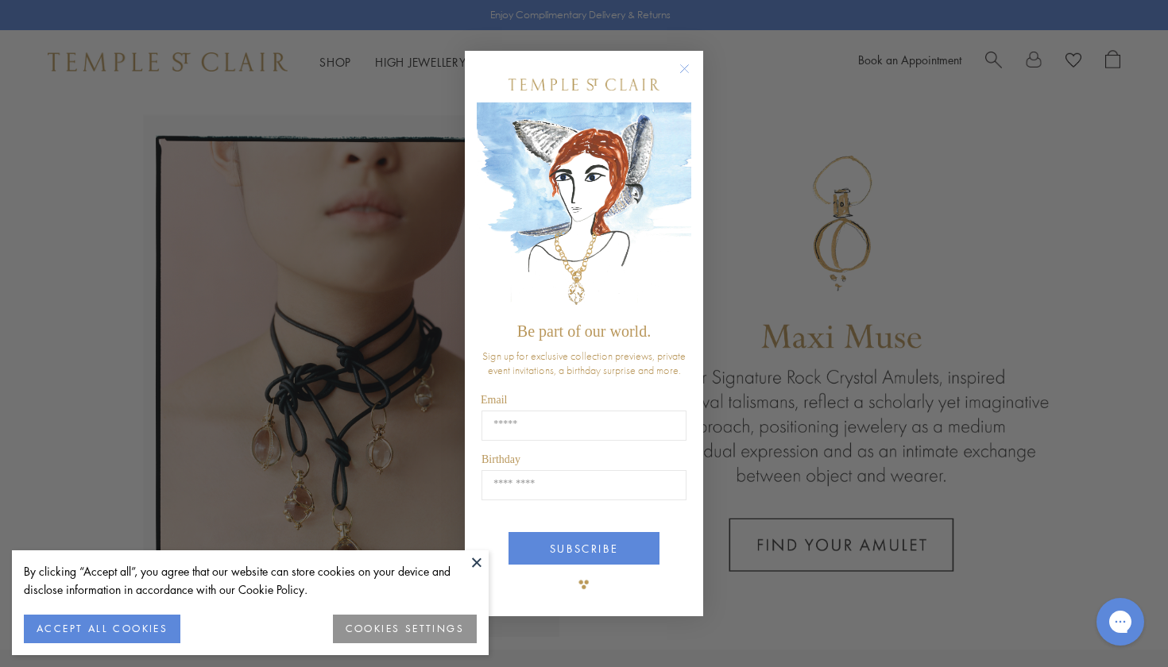
click at [480, 559] on button at bounding box center [477, 562] width 24 height 24
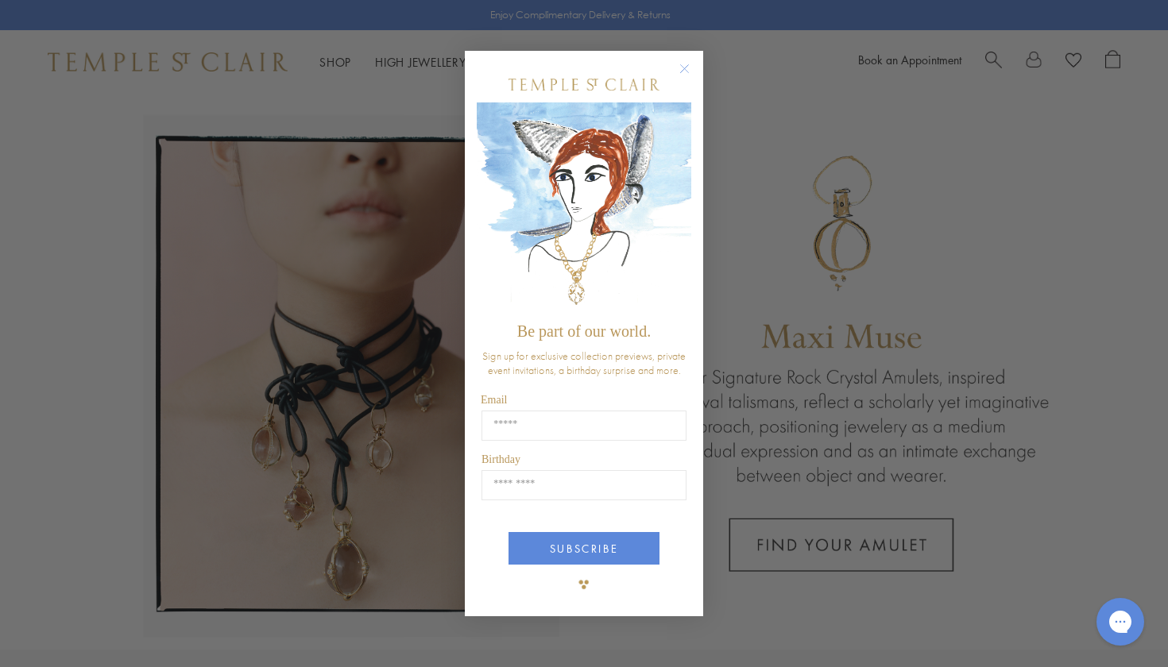
click at [685, 65] on circle "Close dialog" at bounding box center [684, 69] width 19 height 19
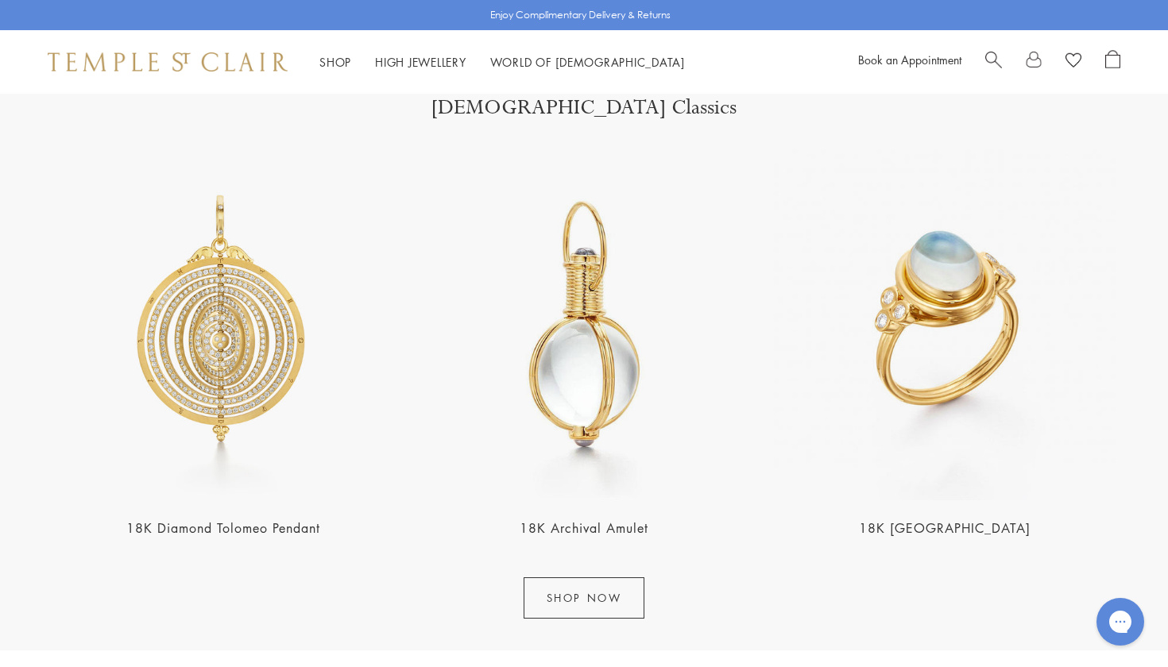
scroll to position [1856, 0]
click at [261, 365] on img at bounding box center [223, 323] width 351 height 351
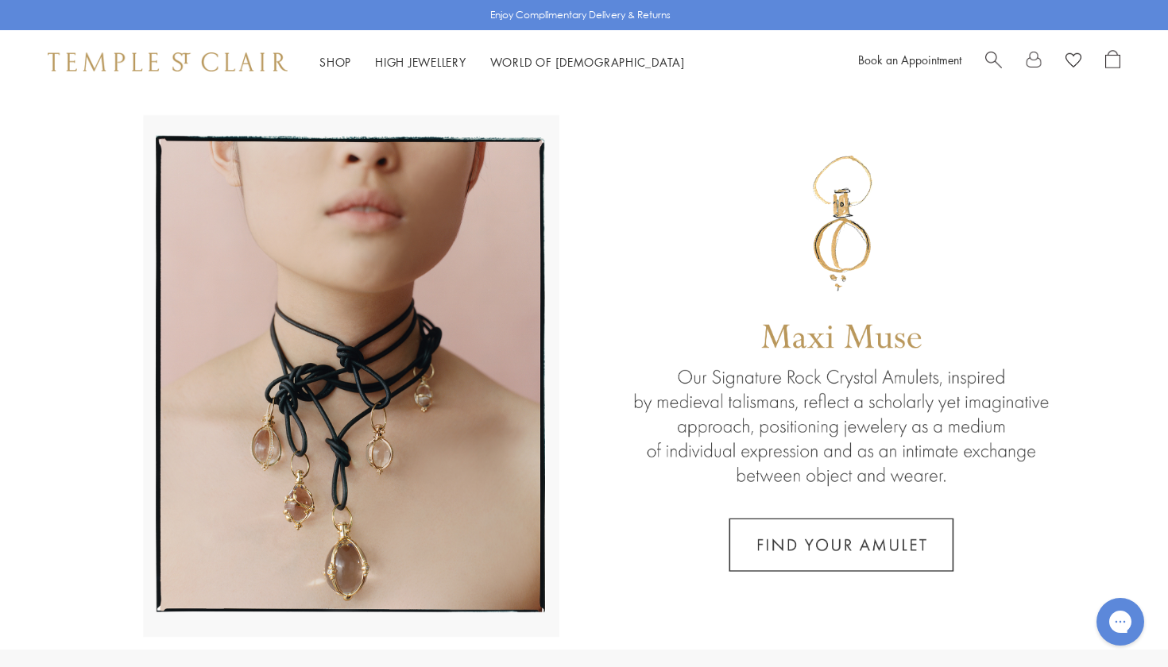
scroll to position [0, 0]
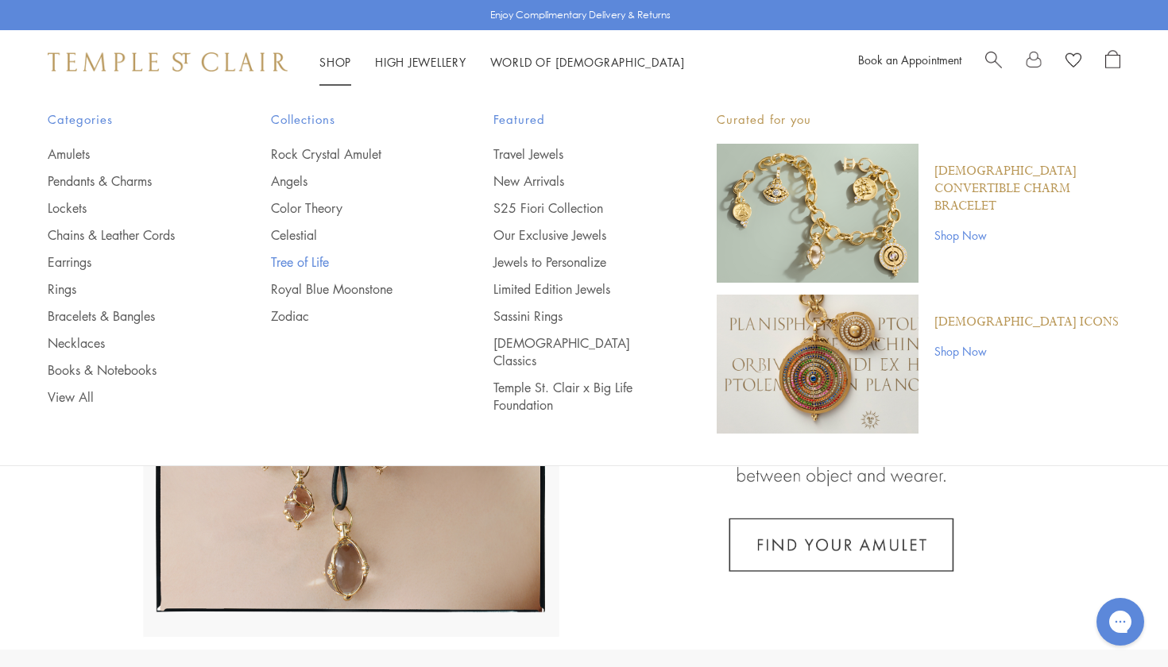
click at [306, 256] on link "Tree of Life" at bounding box center [351, 261] width 160 height 17
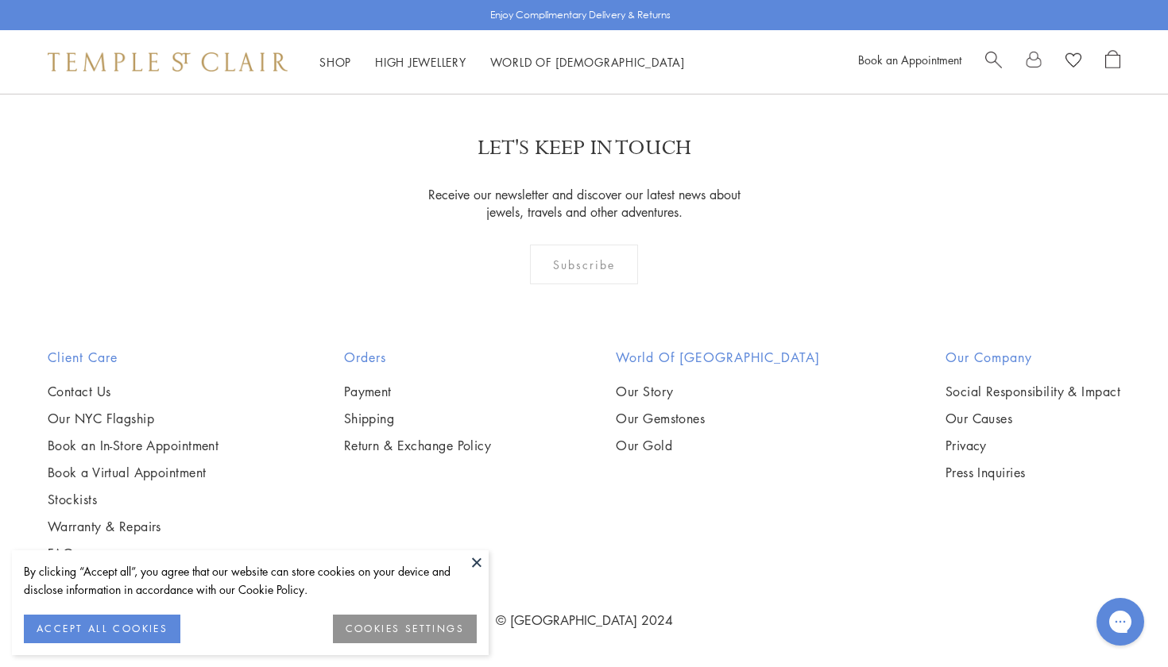
scroll to position [3683, 0]
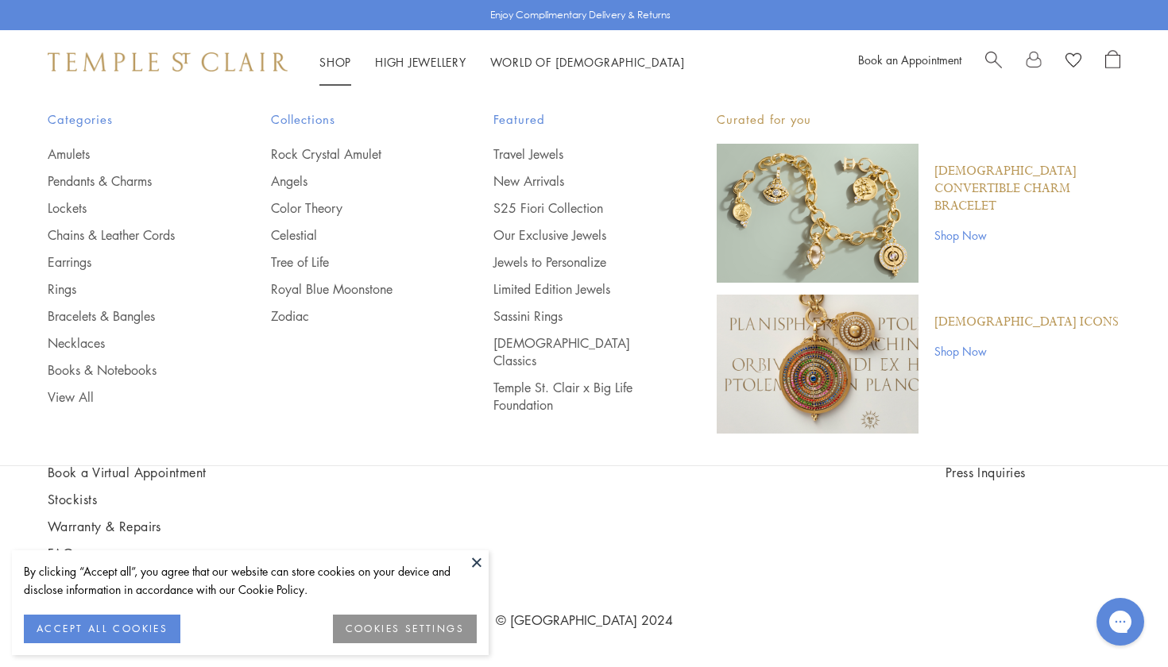
click at [329, 60] on link "Shop Shop" at bounding box center [335, 62] width 32 height 16
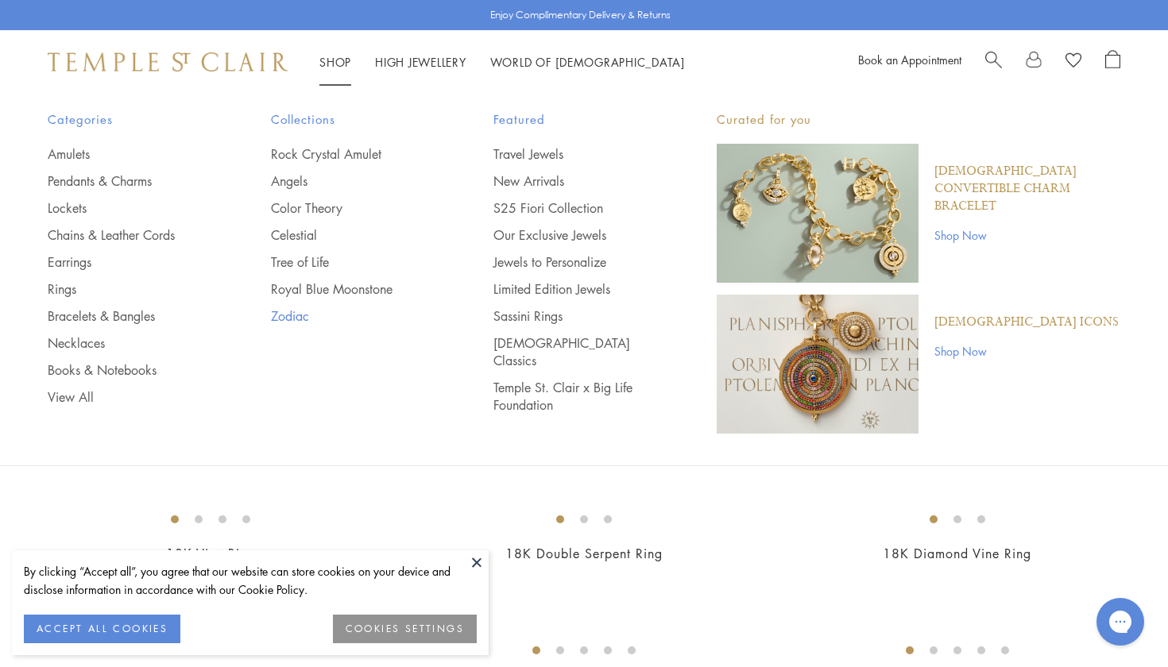
click at [298, 315] on link "Zodiac" at bounding box center [351, 315] width 160 height 17
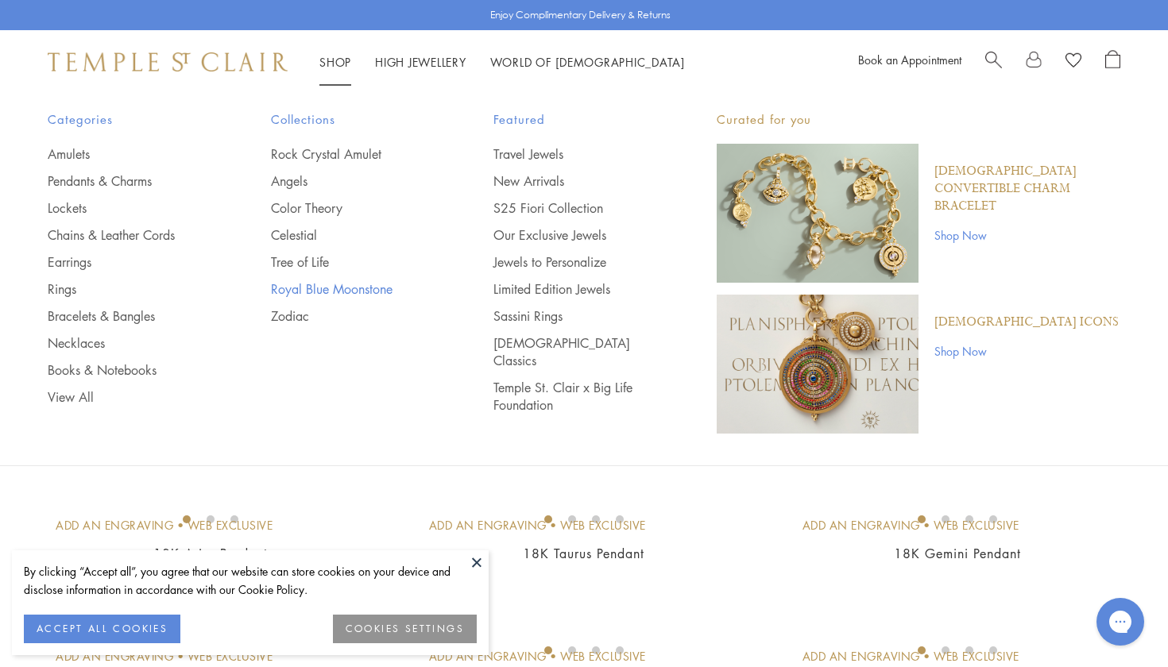
click at [315, 284] on link "Royal Blue Moonstone" at bounding box center [351, 288] width 160 height 17
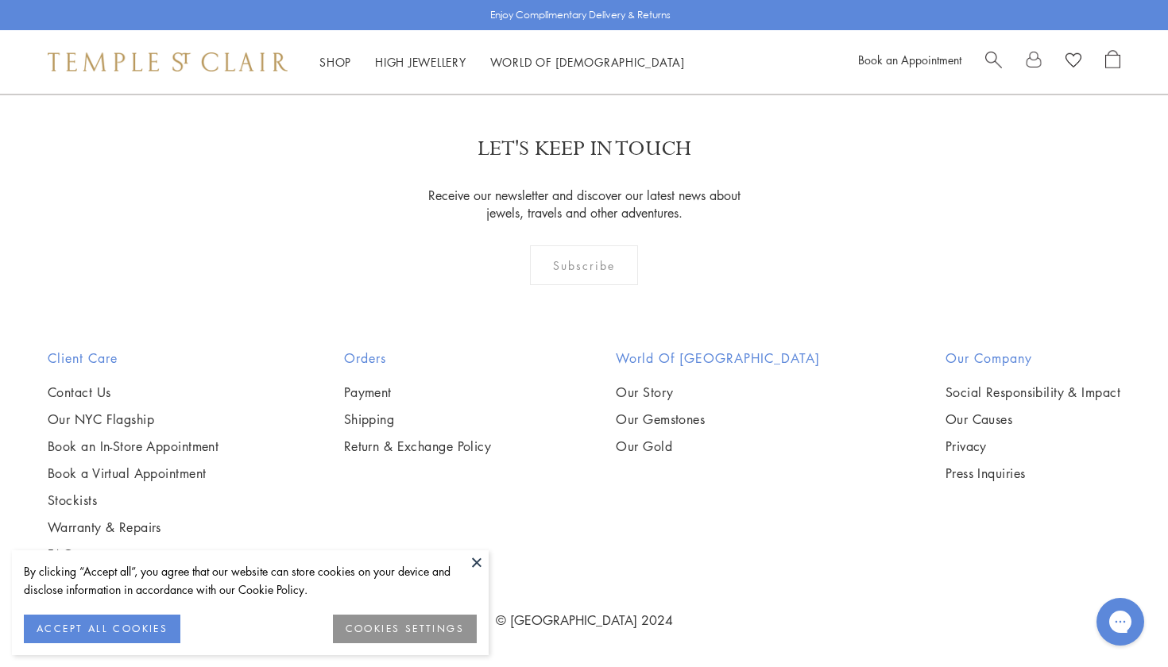
scroll to position [3127, 0]
click at [0, 0] on img at bounding box center [0, 0] width 0 height 0
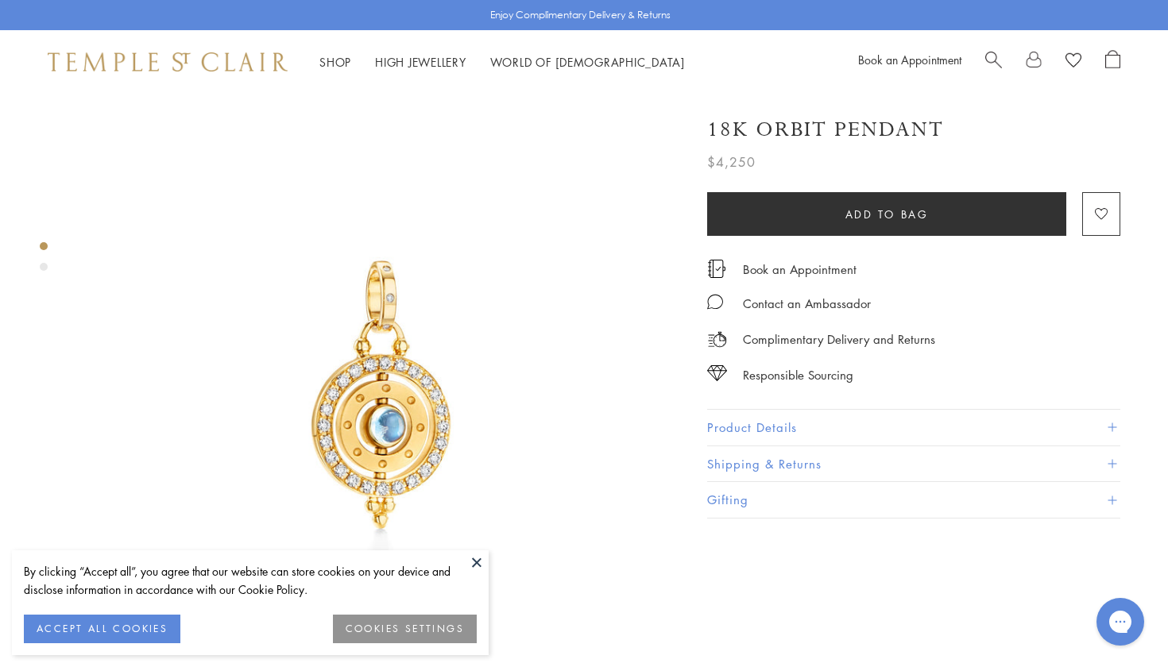
click at [586, 438] on img at bounding box center [381, 396] width 604 height 604
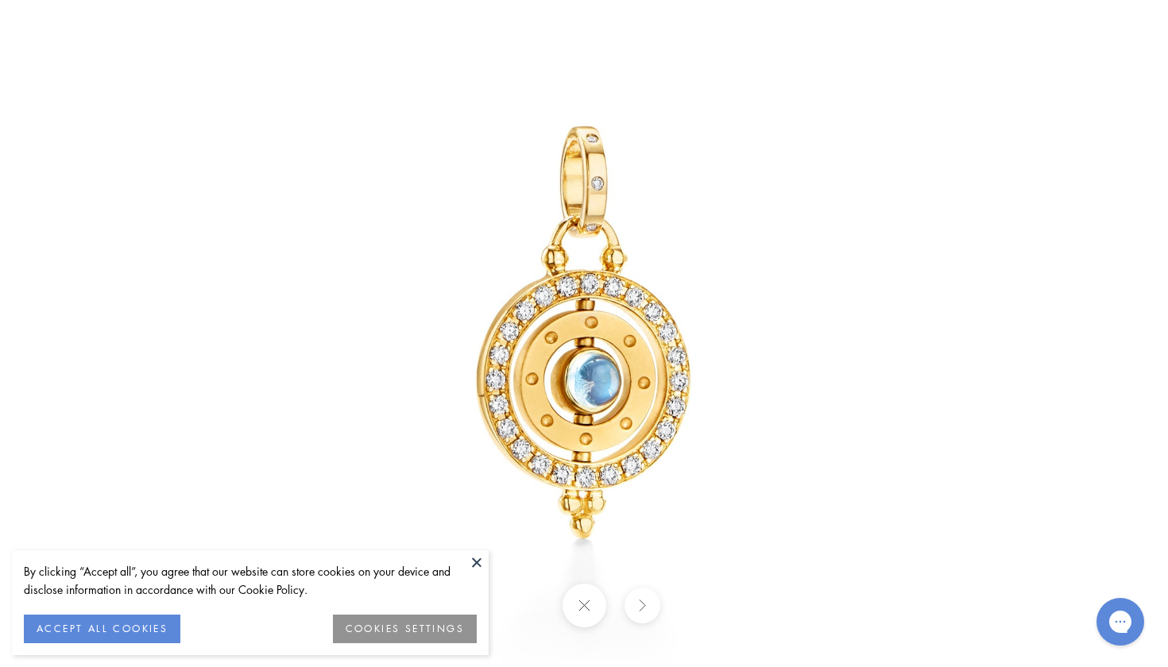
click at [482, 566] on button at bounding box center [477, 562] width 24 height 24
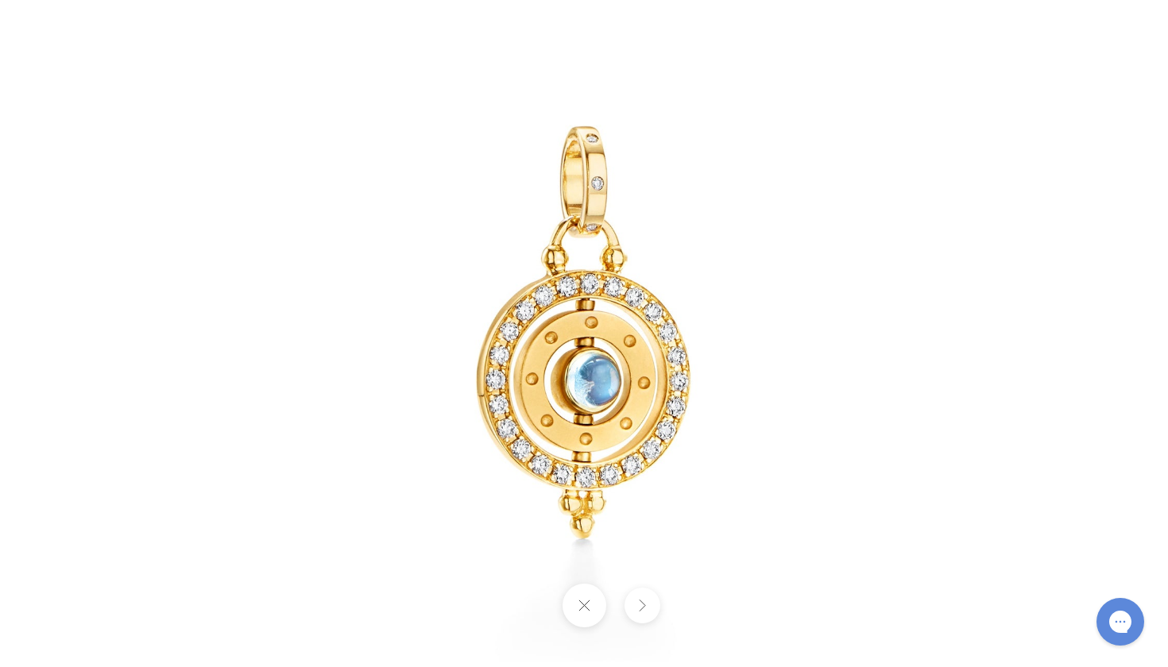
click at [590, 600] on button at bounding box center [584, 606] width 44 height 44
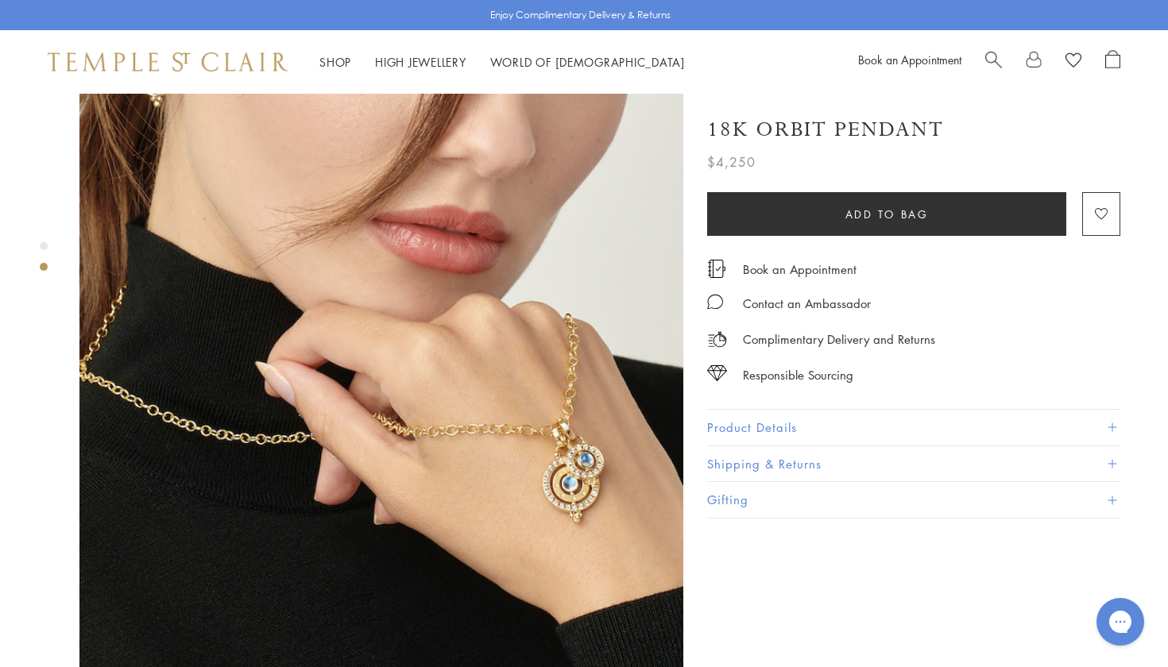
scroll to position [633, 0]
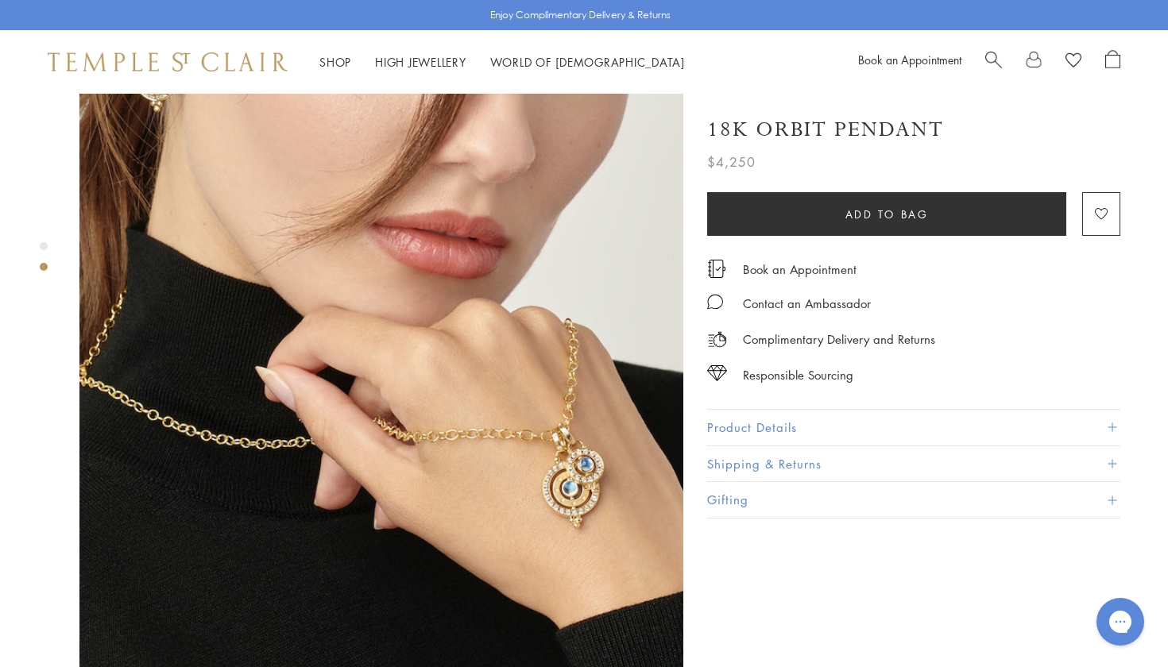
click at [800, 339] on p "Complimentary Delivery and Returns" at bounding box center [839, 340] width 192 height 20
click at [1112, 460] on span at bounding box center [1111, 464] width 9 height 9
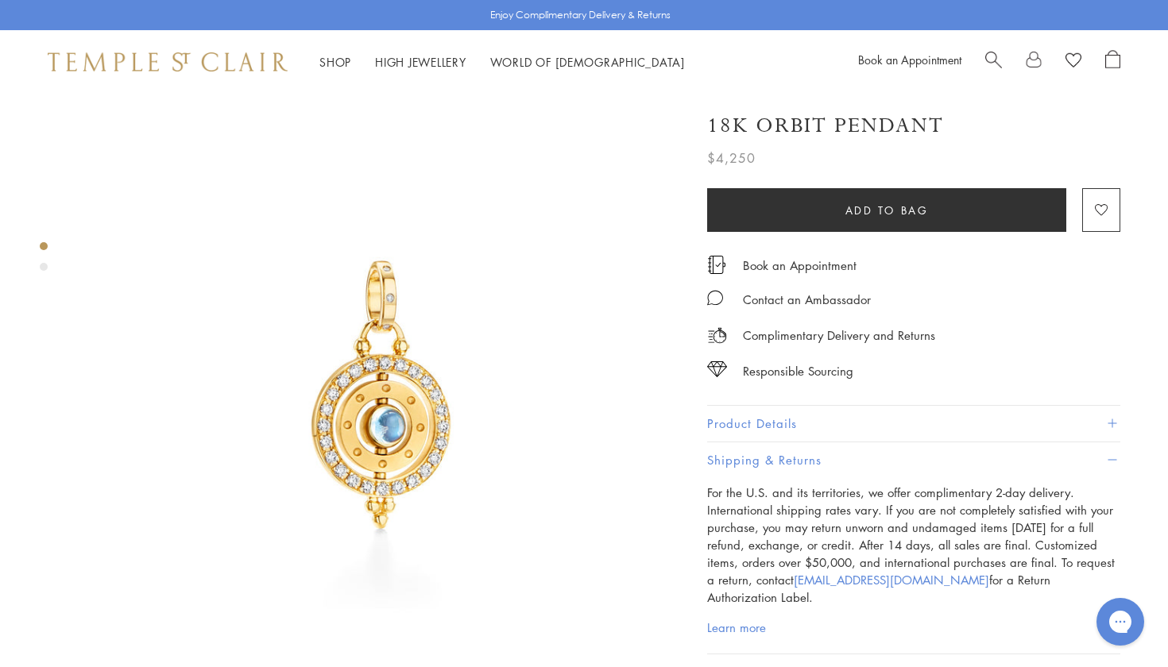
scroll to position [0, 0]
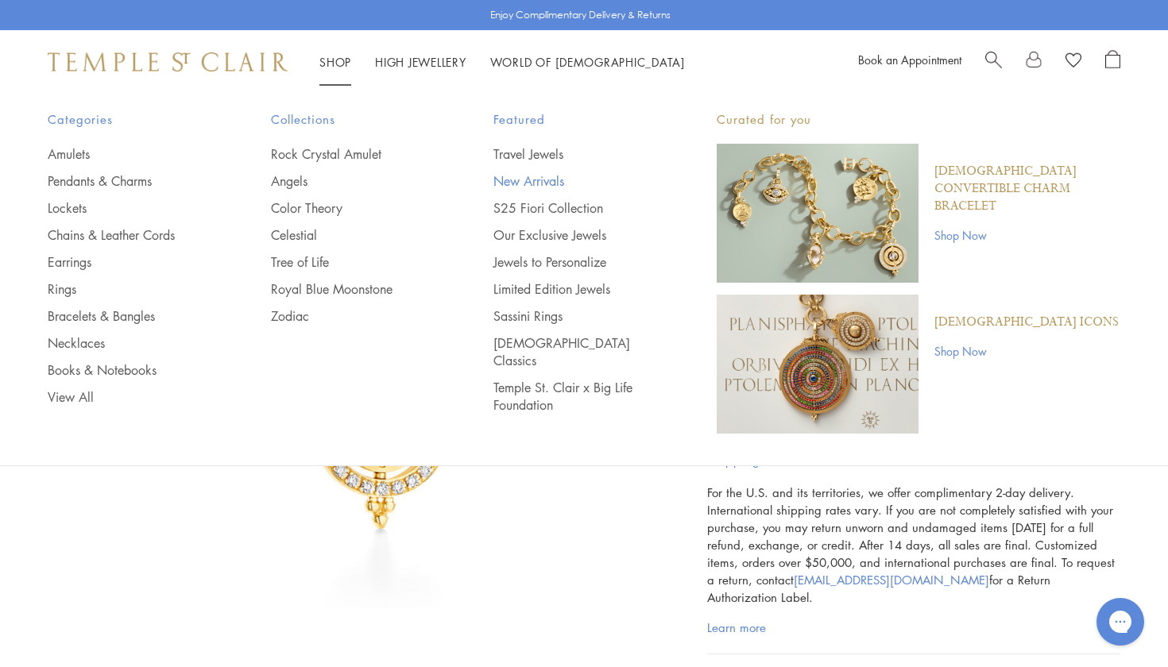
click at [512, 178] on link "New Arrivals" at bounding box center [573, 180] width 160 height 17
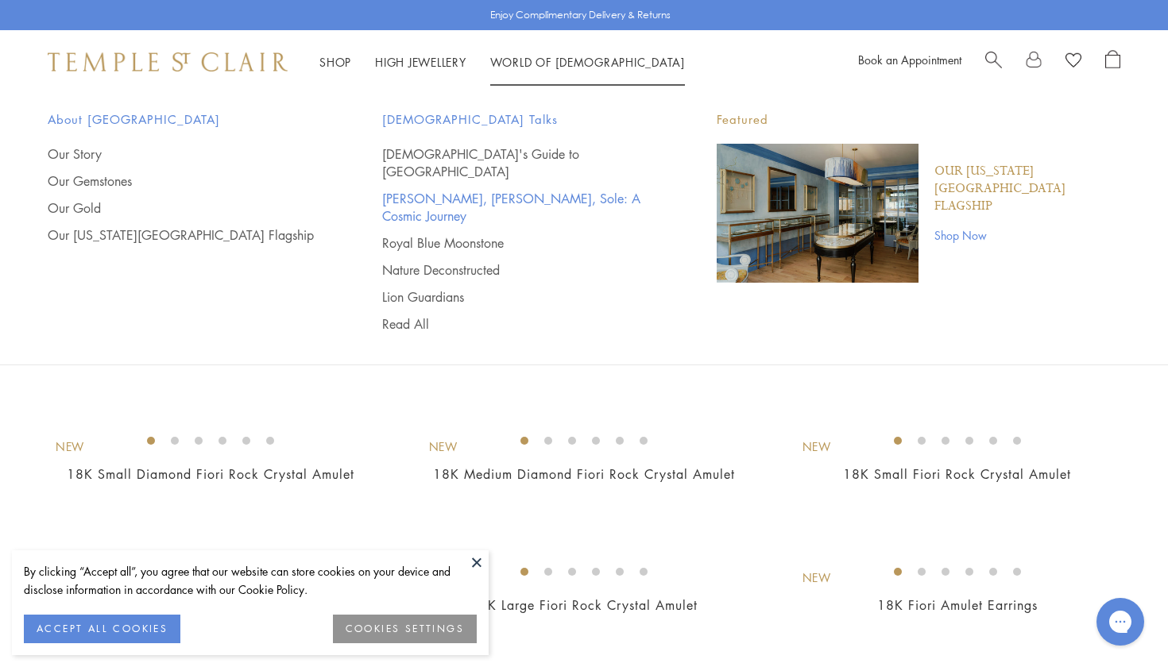
click at [446, 190] on link "[PERSON_NAME], [PERSON_NAME], Sole: A Cosmic Journey" at bounding box center [517, 207] width 271 height 35
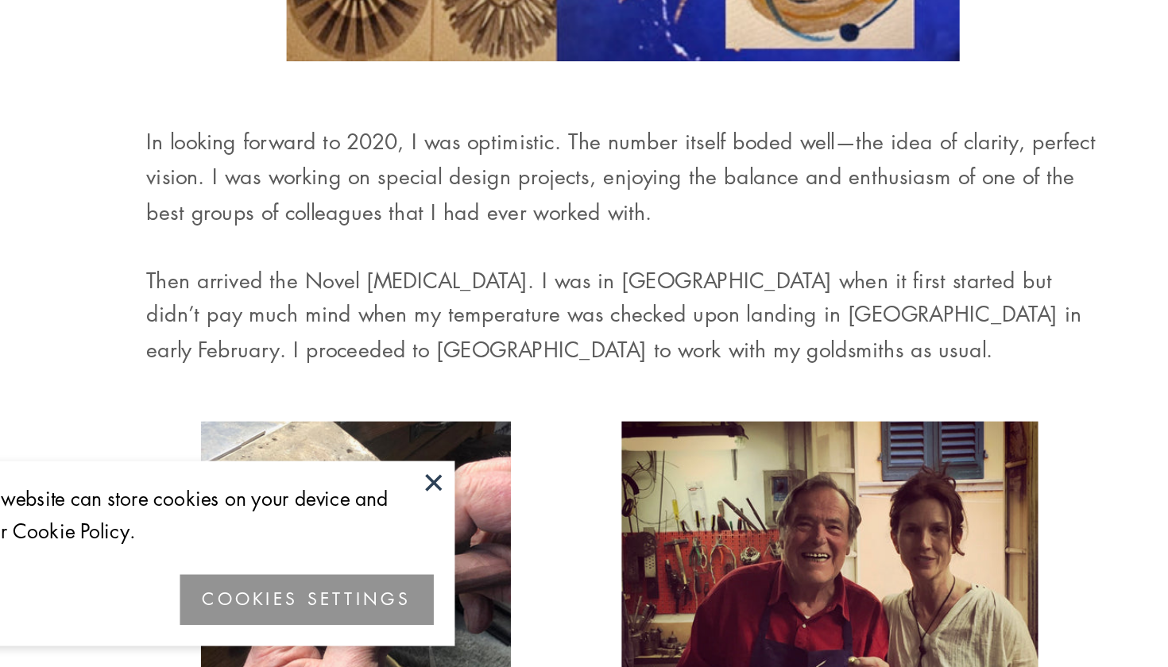
scroll to position [213, 0]
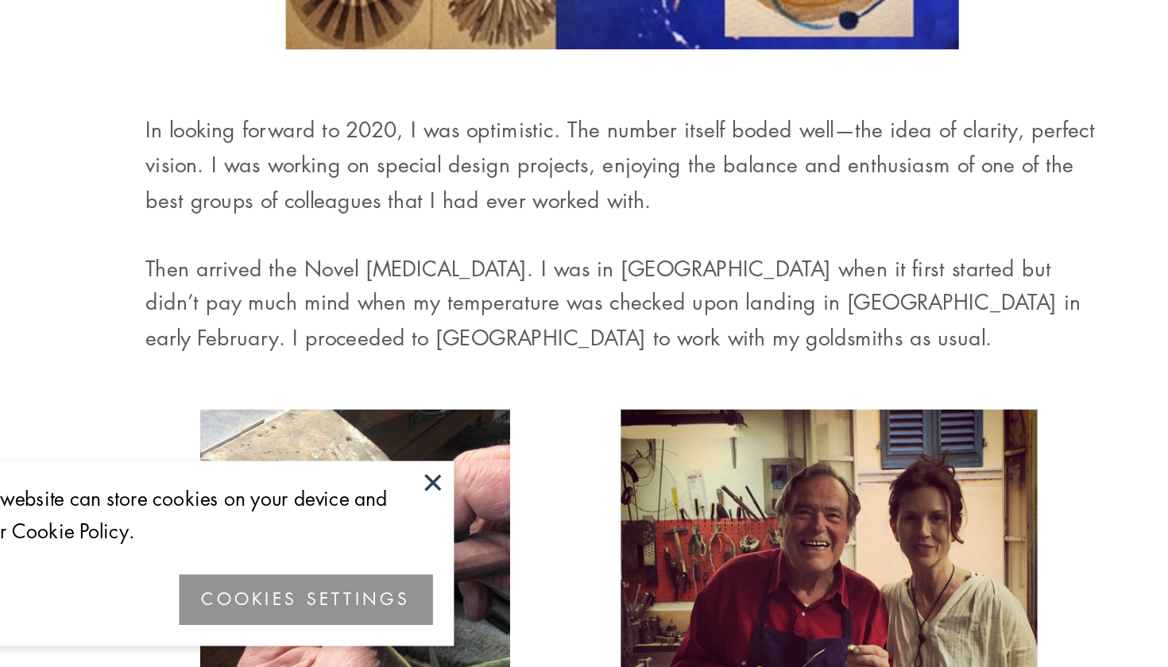
click at [465, 550] on button at bounding box center [477, 562] width 24 height 24
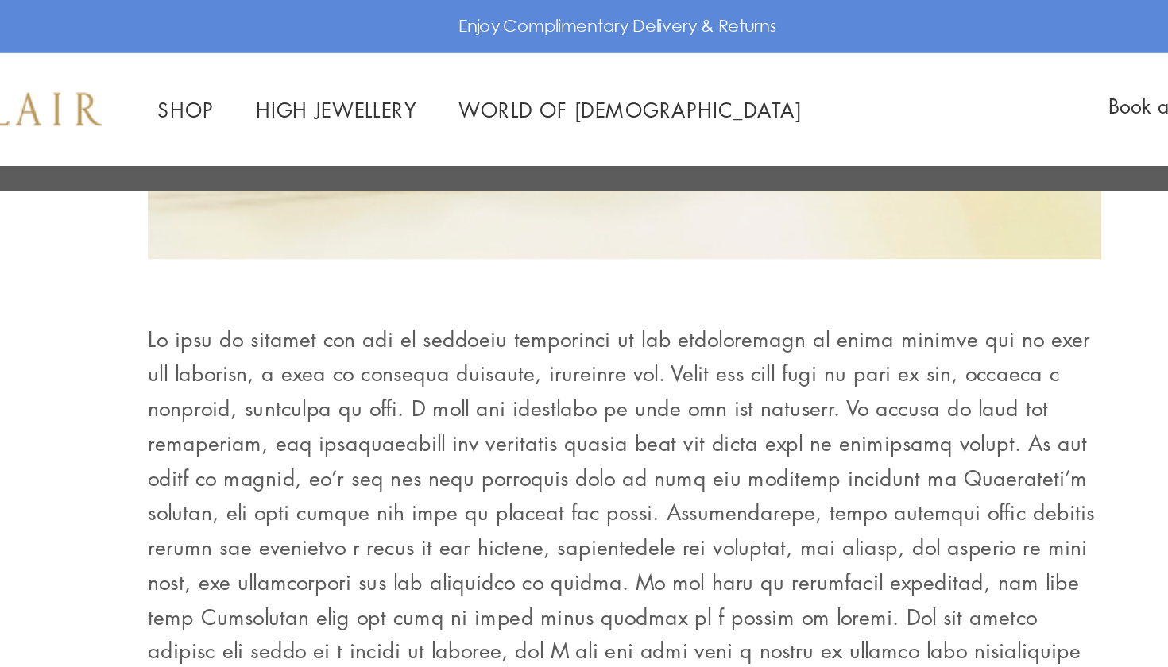
scroll to position [3777, 0]
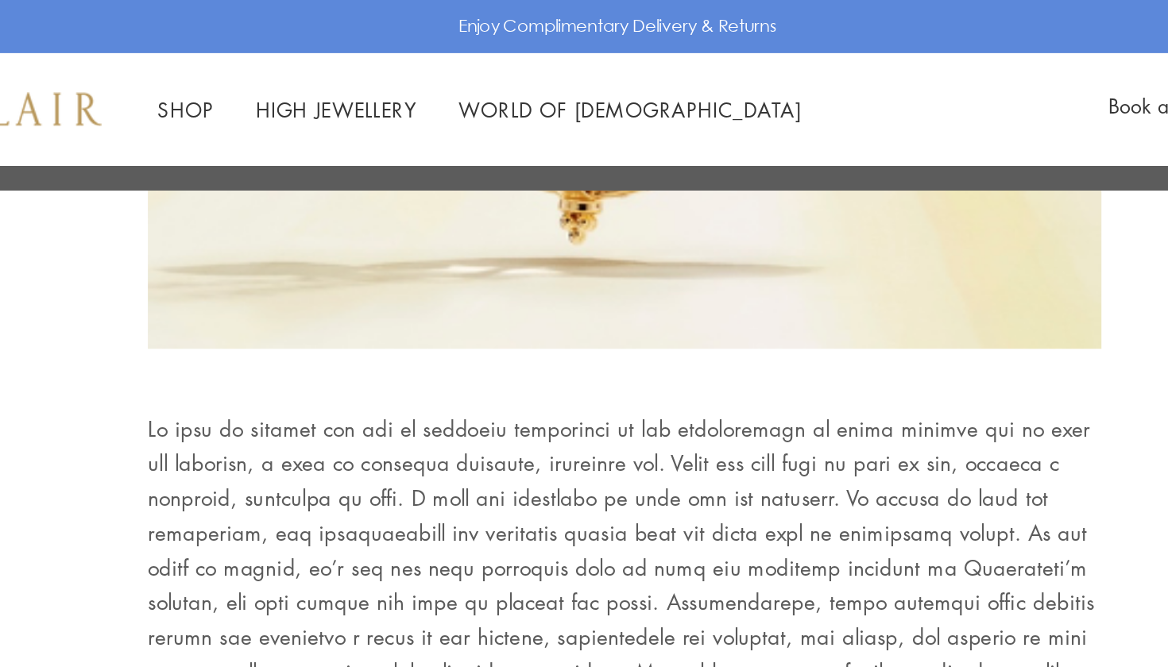
click at [319, 61] on link "Shop Shop" at bounding box center [335, 62] width 32 height 16
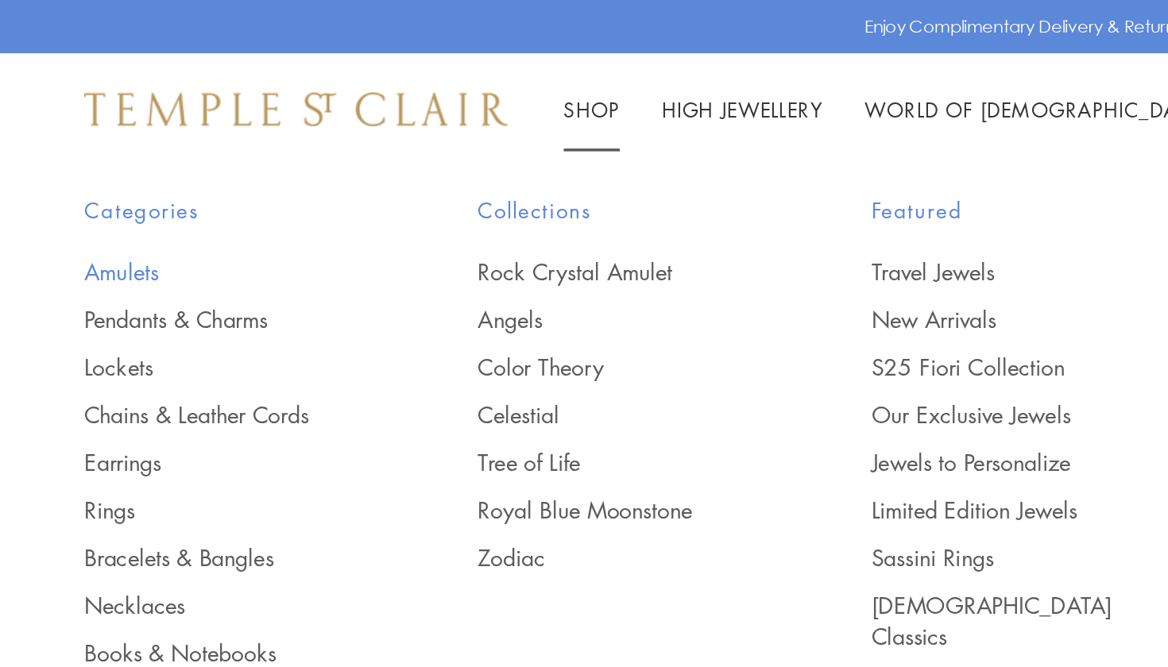
click at [79, 154] on link "Amulets" at bounding box center [128, 153] width 160 height 17
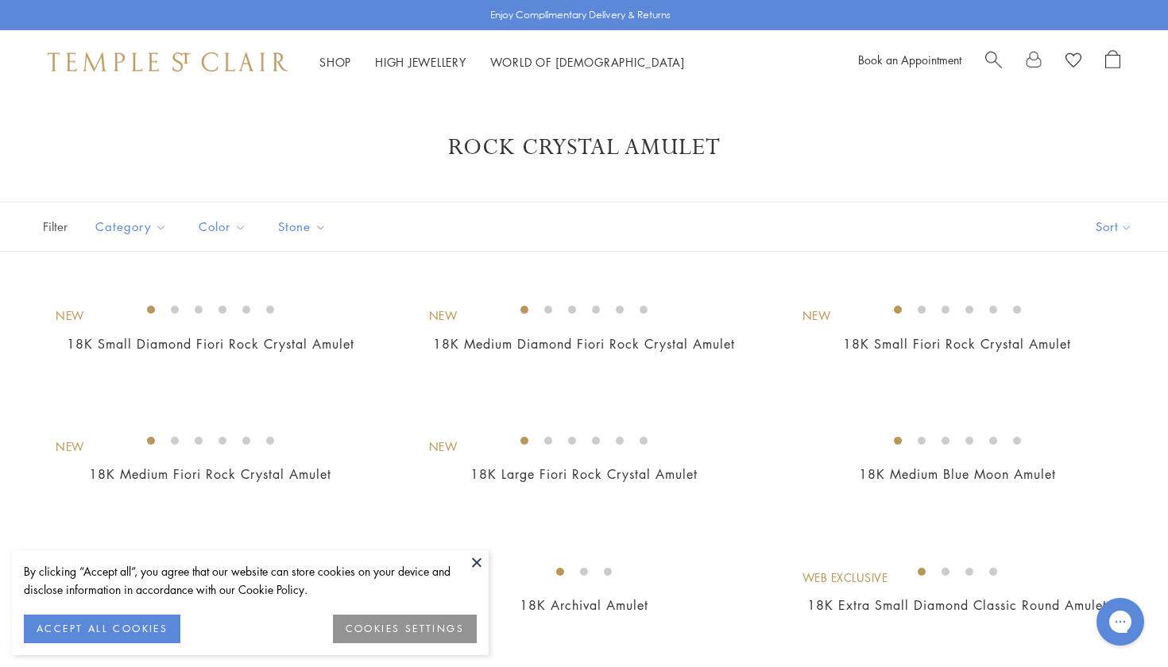
click at [475, 559] on button at bounding box center [477, 562] width 24 height 24
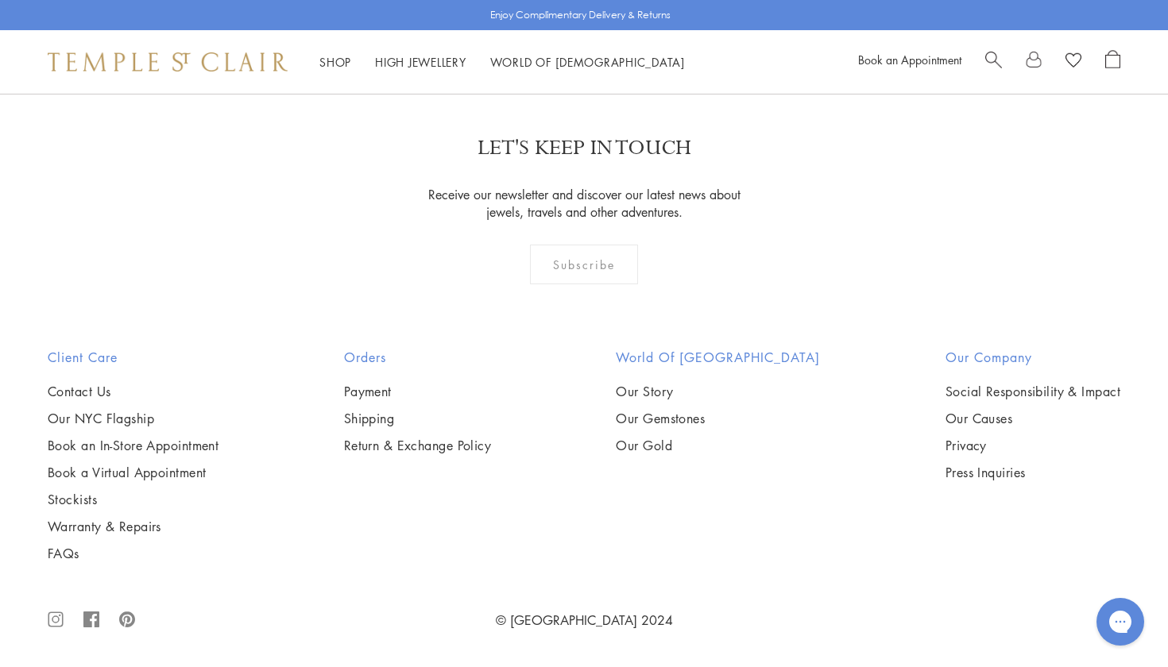
scroll to position [4897, 0]
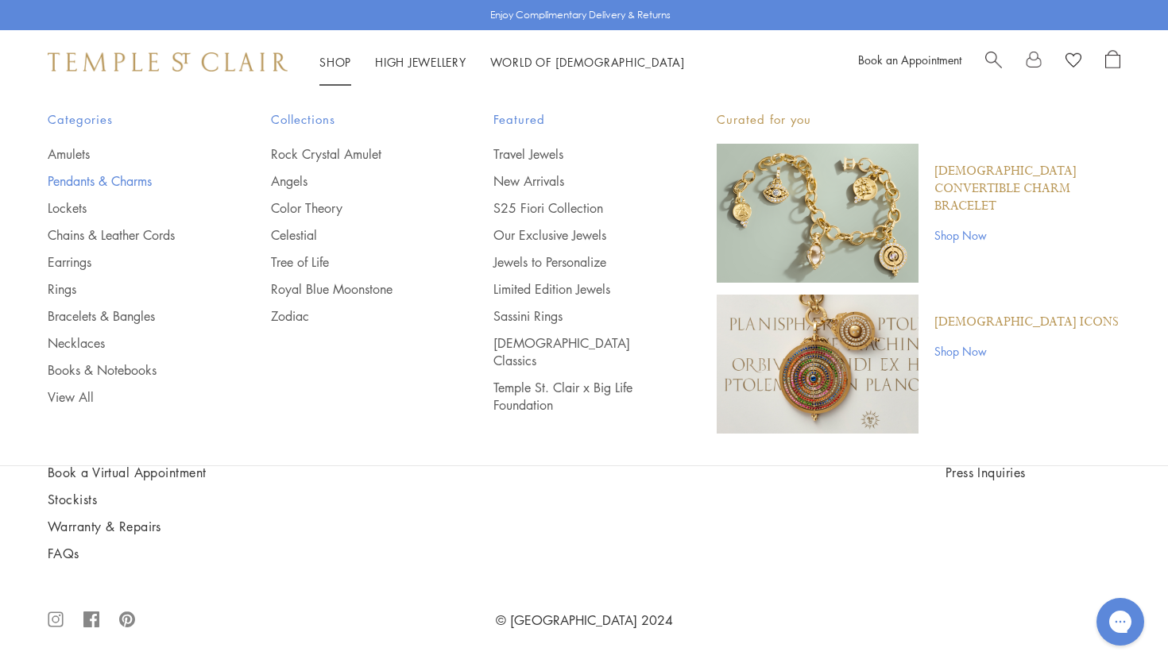
click at [140, 181] on link "Pendants & Charms" at bounding box center [128, 180] width 160 height 17
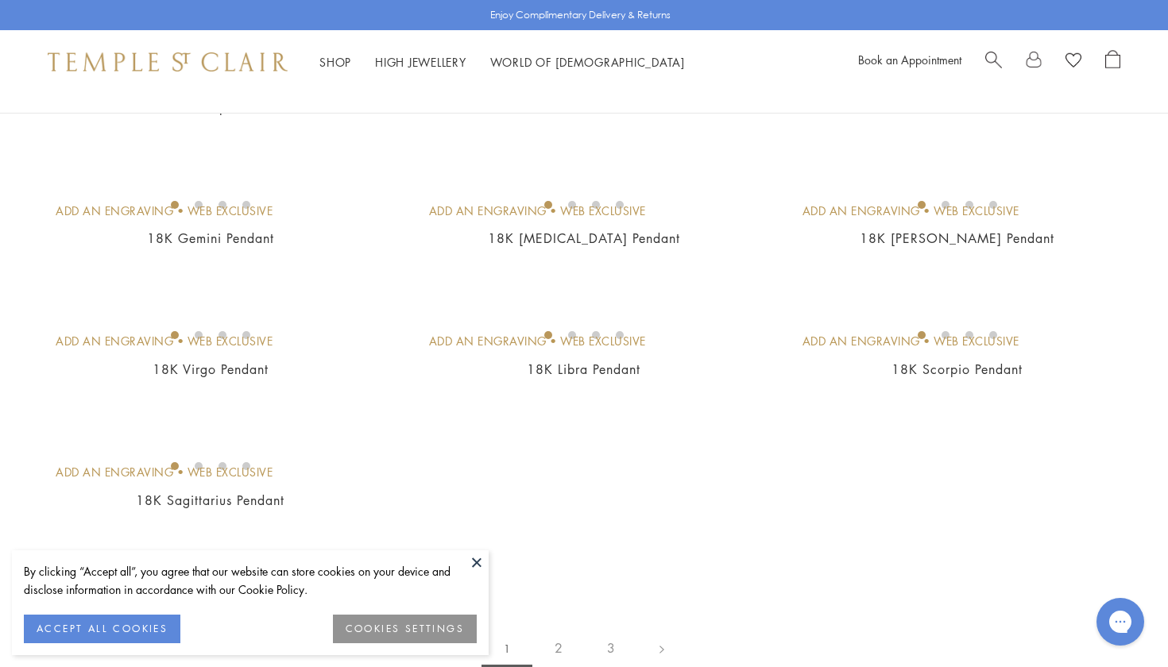
scroll to position [2739, 0]
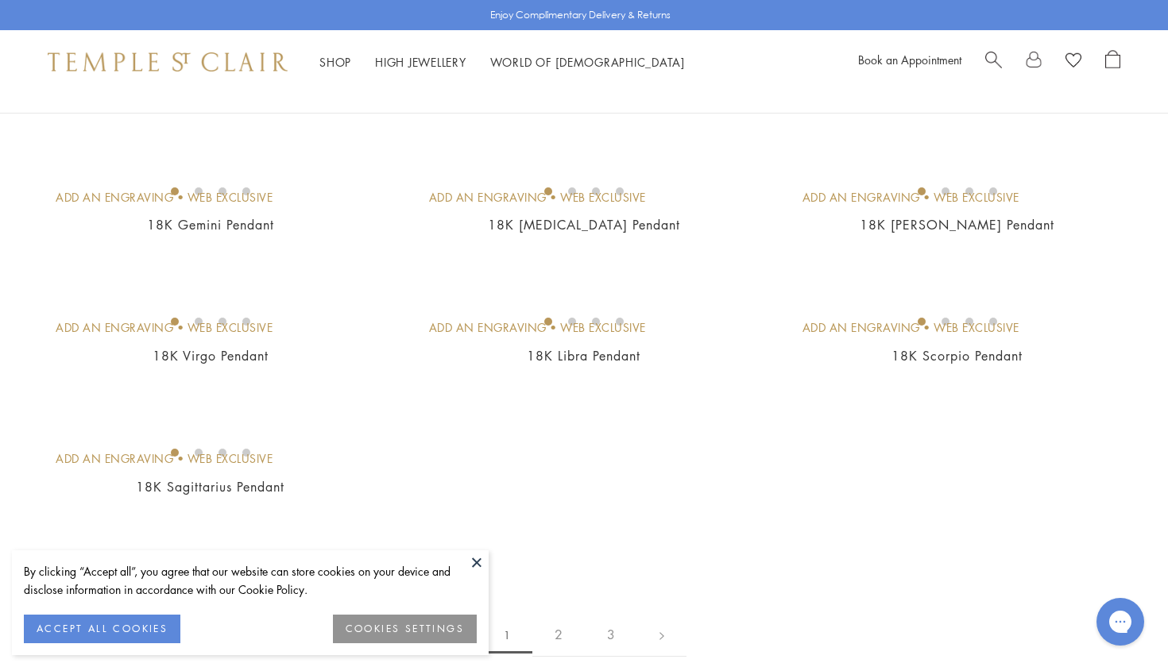
click at [479, 556] on button at bounding box center [477, 562] width 24 height 24
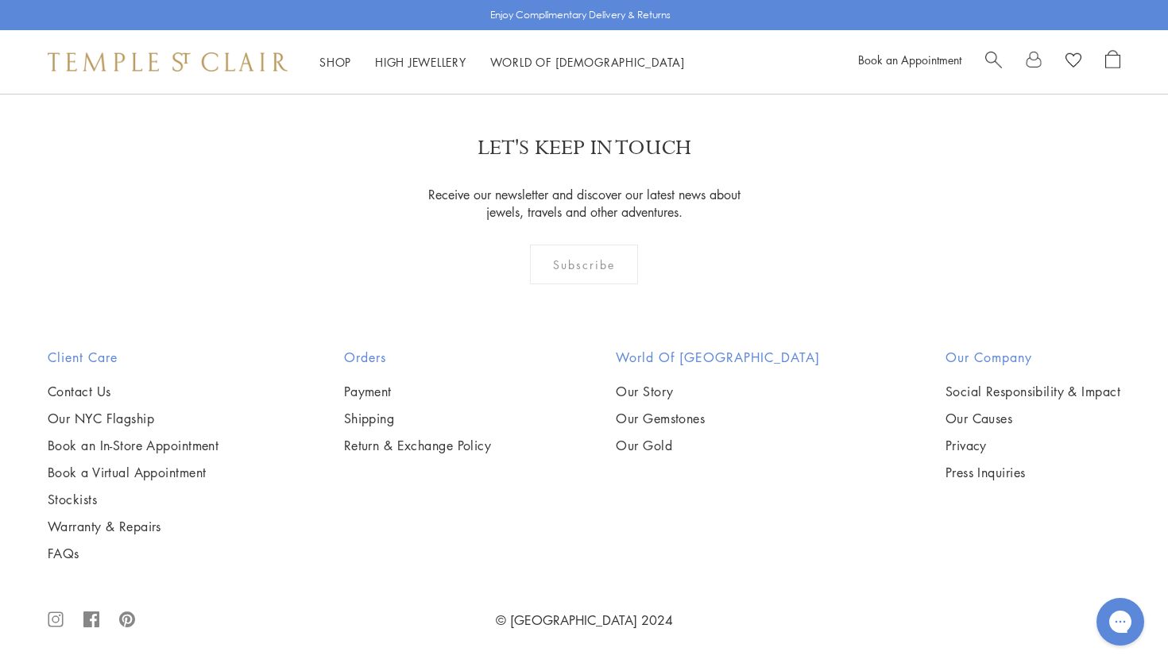
scroll to position [5435, 0]
click at [0, 0] on img at bounding box center [0, 0] width 0 height 0
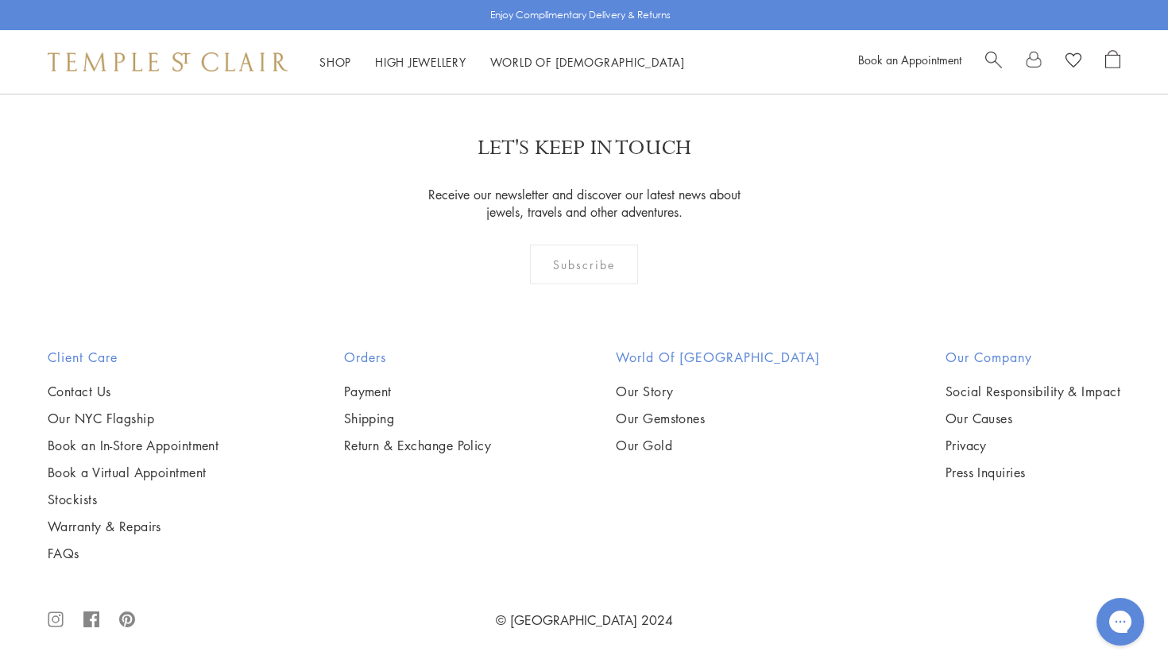
click at [557, 29] on link "2" at bounding box center [558, 8] width 52 height 44
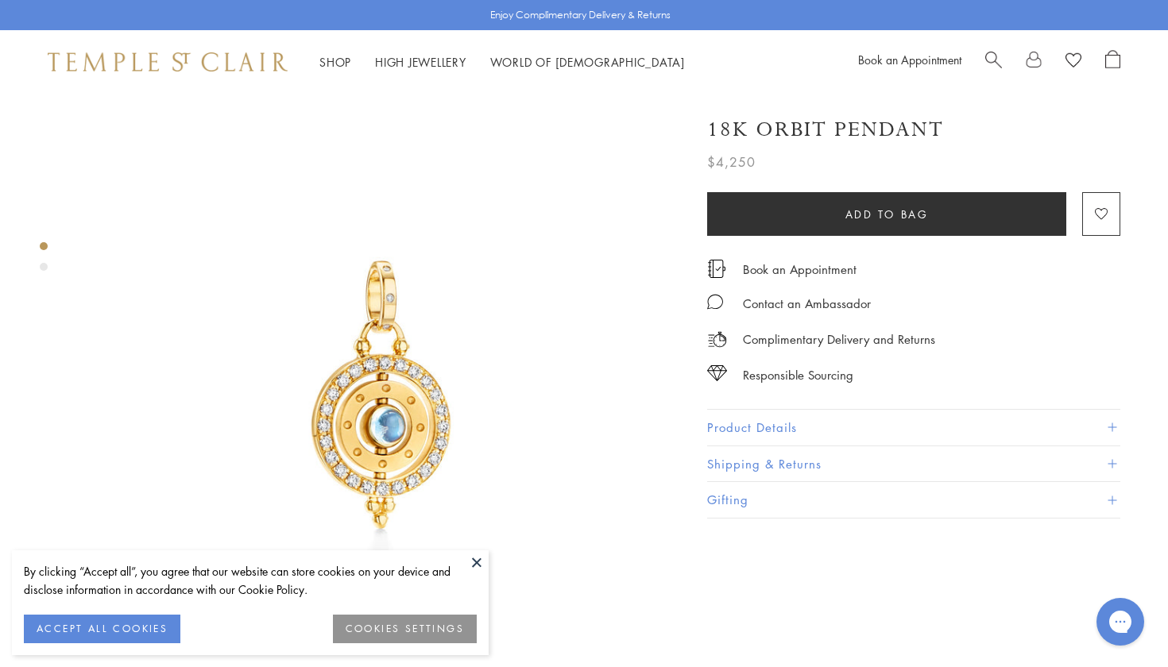
click at [481, 561] on button at bounding box center [477, 562] width 24 height 24
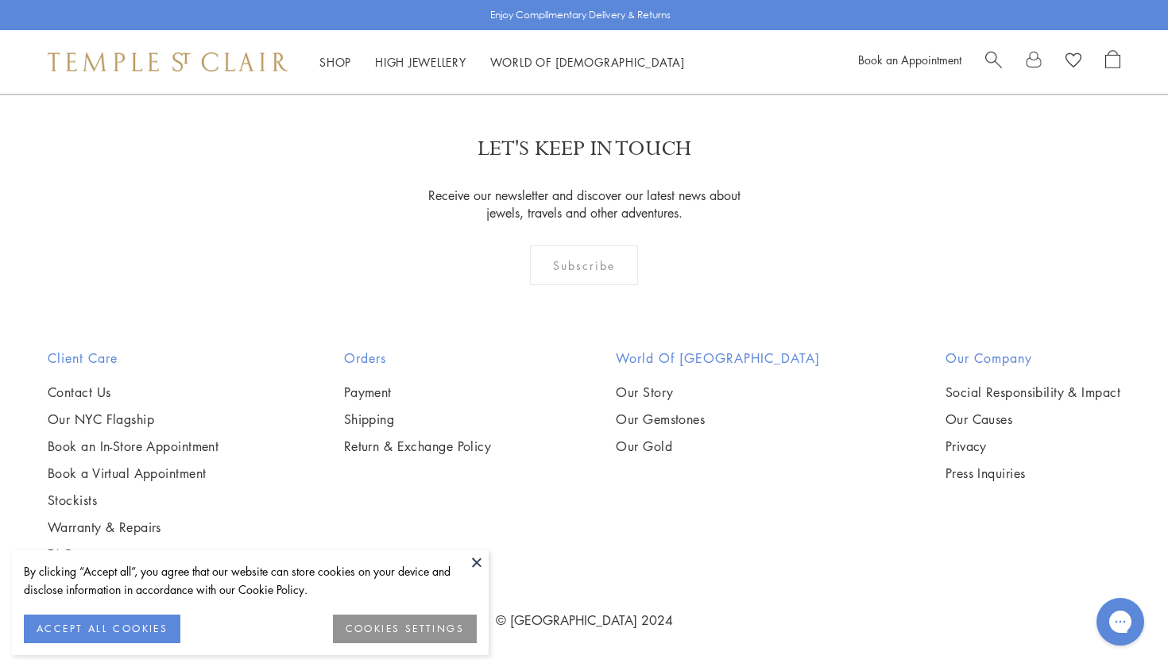
scroll to position [8433, 0]
click at [639, 30] on link "3" at bounding box center [635, 8] width 52 height 44
click at [560, 30] on link "1" at bounding box center [557, 8] width 52 height 44
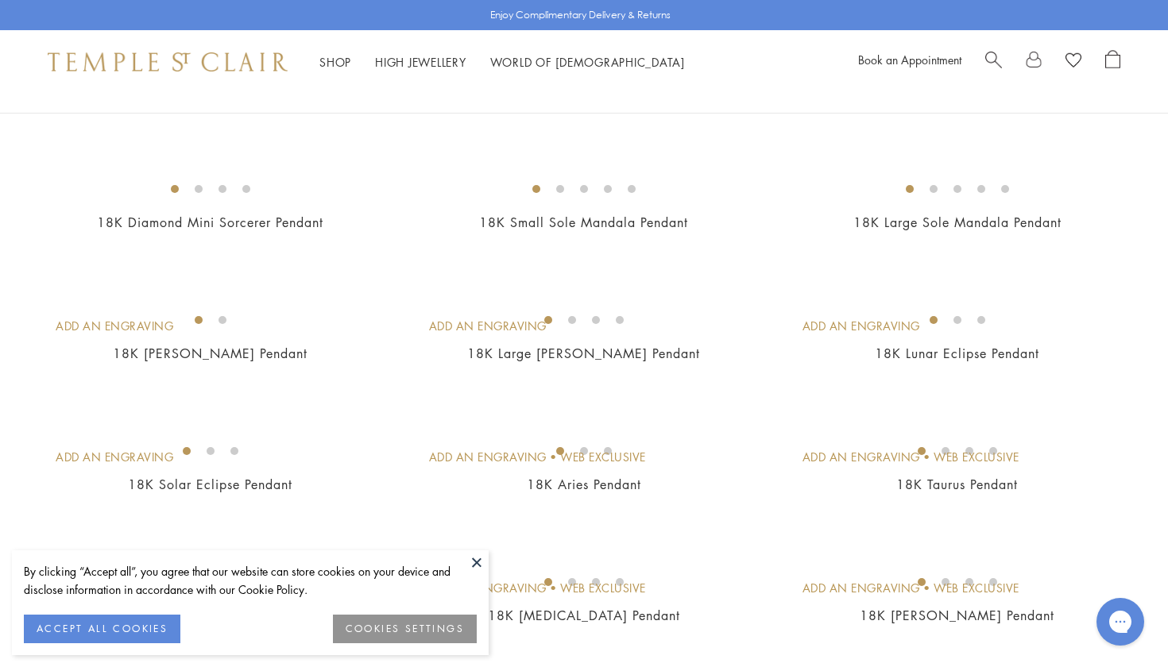
scroll to position [2353, 0]
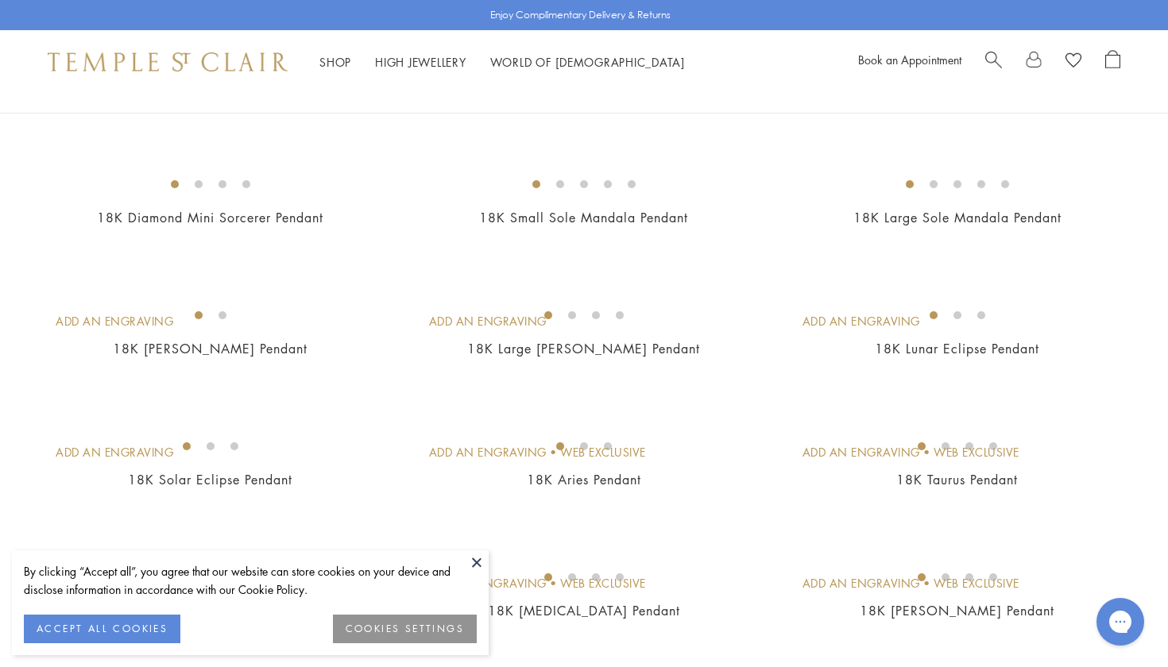
click at [477, 559] on button at bounding box center [477, 562] width 24 height 24
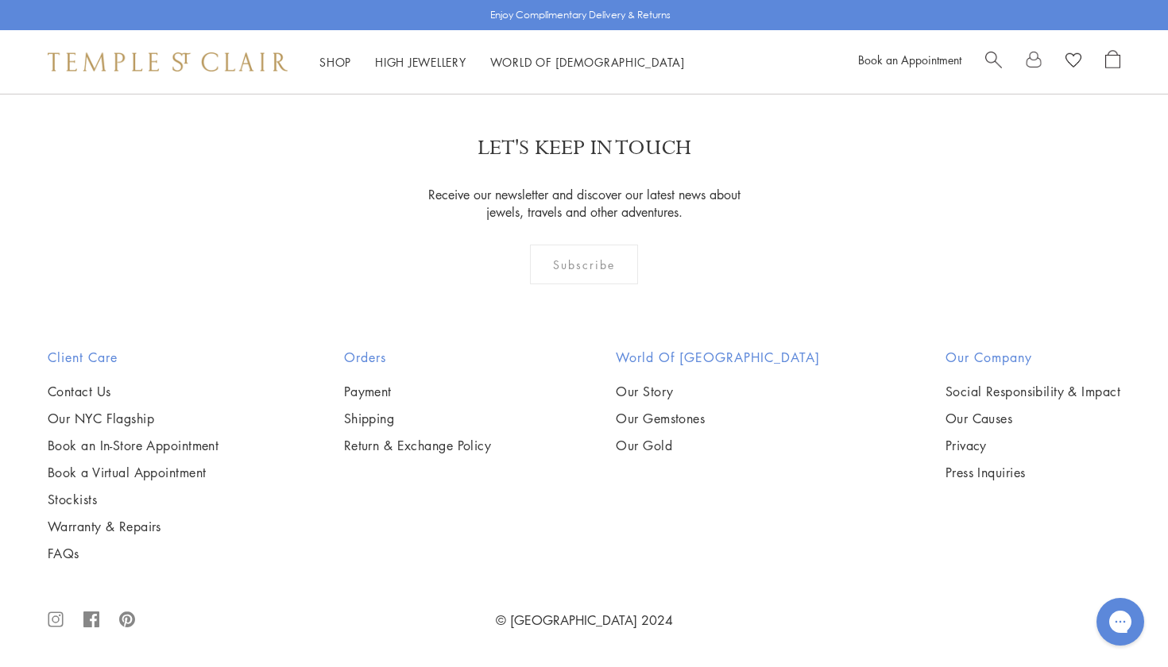
scroll to position [5435, 0]
click at [0, 0] on img at bounding box center [0, 0] width 0 height 0
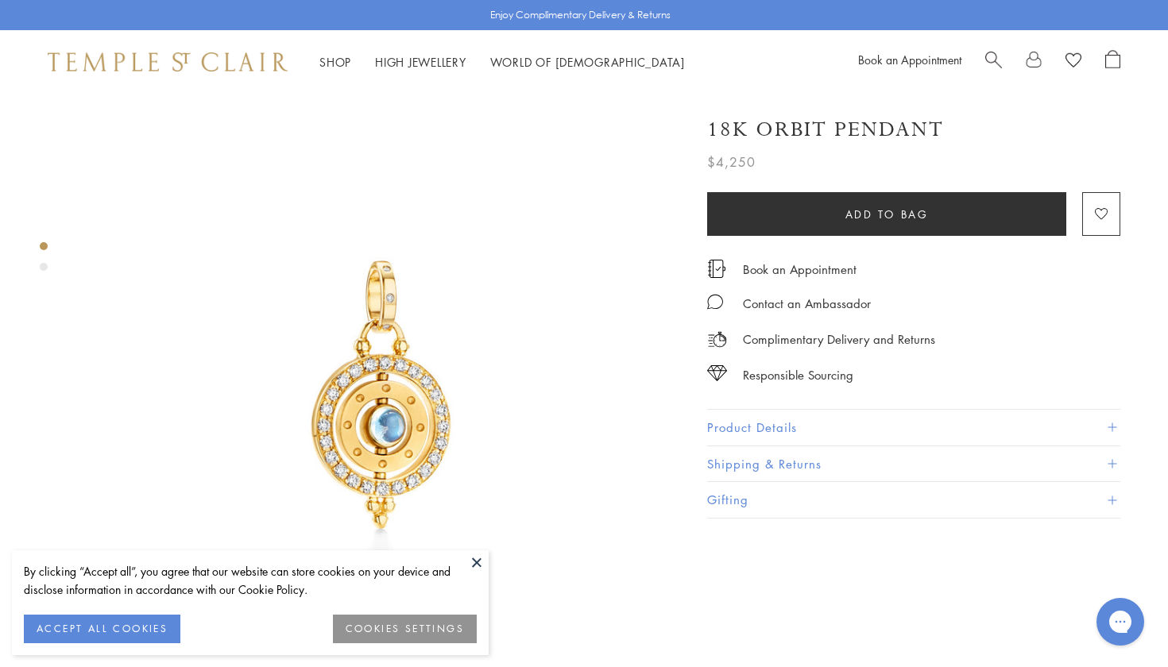
click at [474, 562] on button at bounding box center [477, 562] width 24 height 24
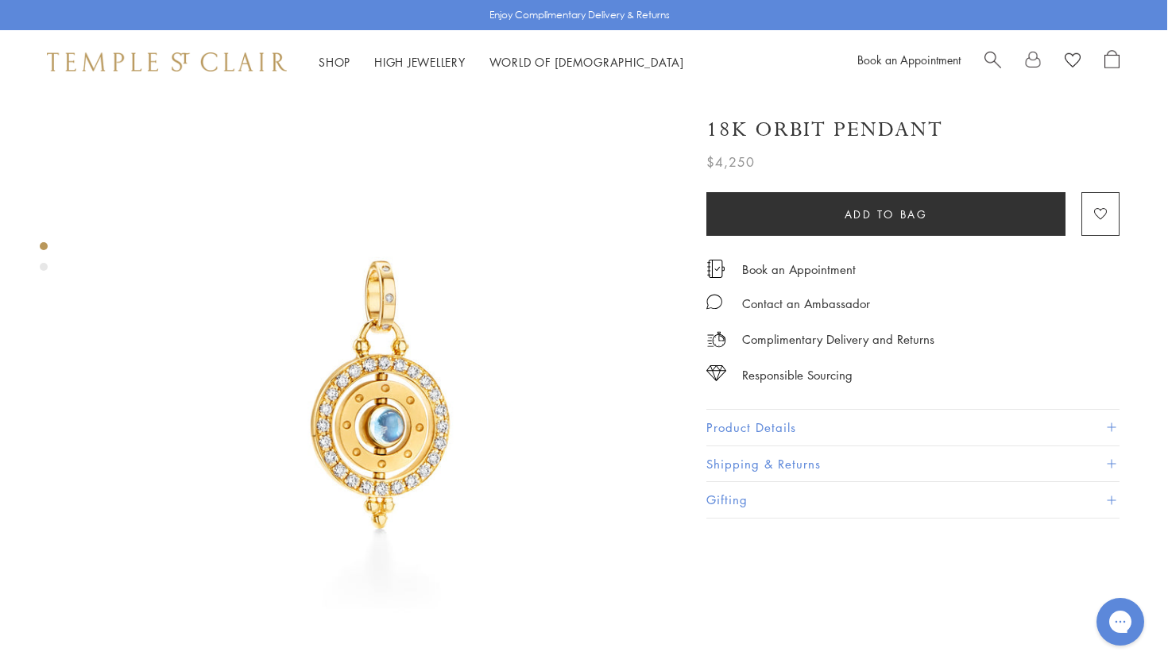
scroll to position [0, 1]
